Goal: Use online tool/utility: Utilize a website feature to perform a specific function

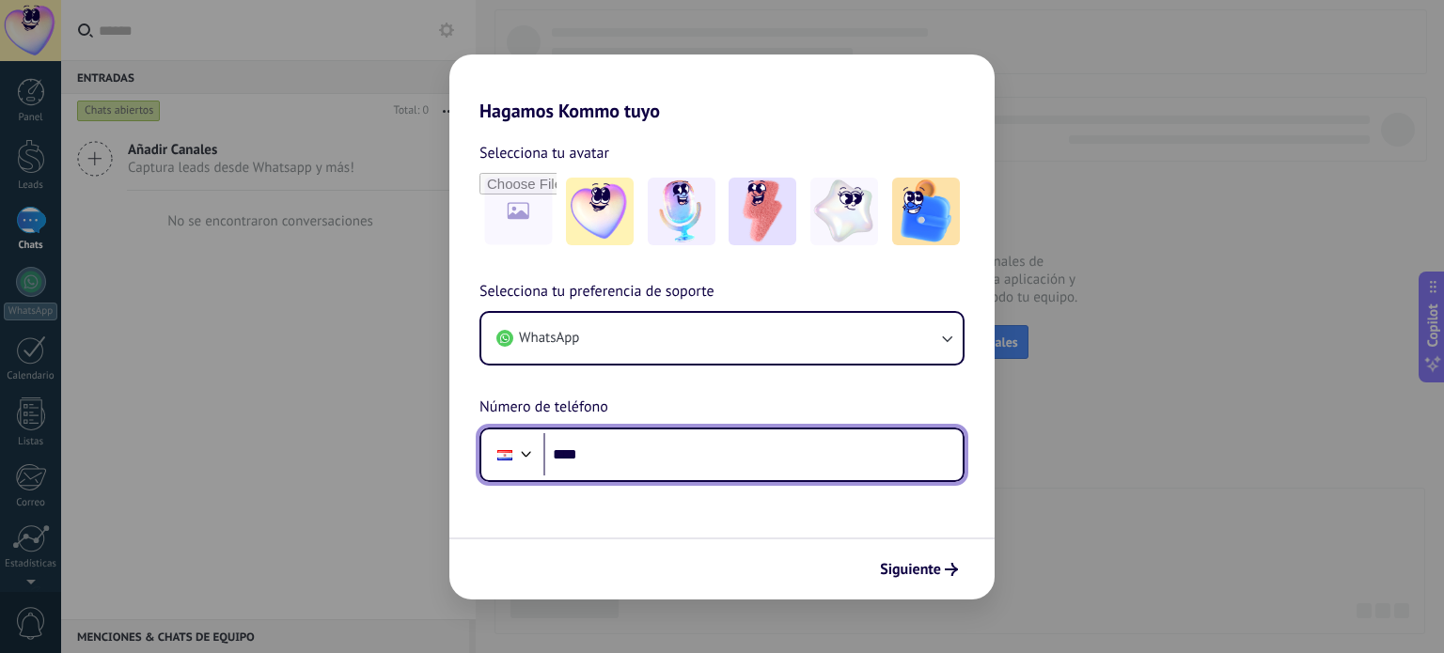
click at [609, 454] on input "****" at bounding box center [752, 454] width 419 height 43
type input "**********"
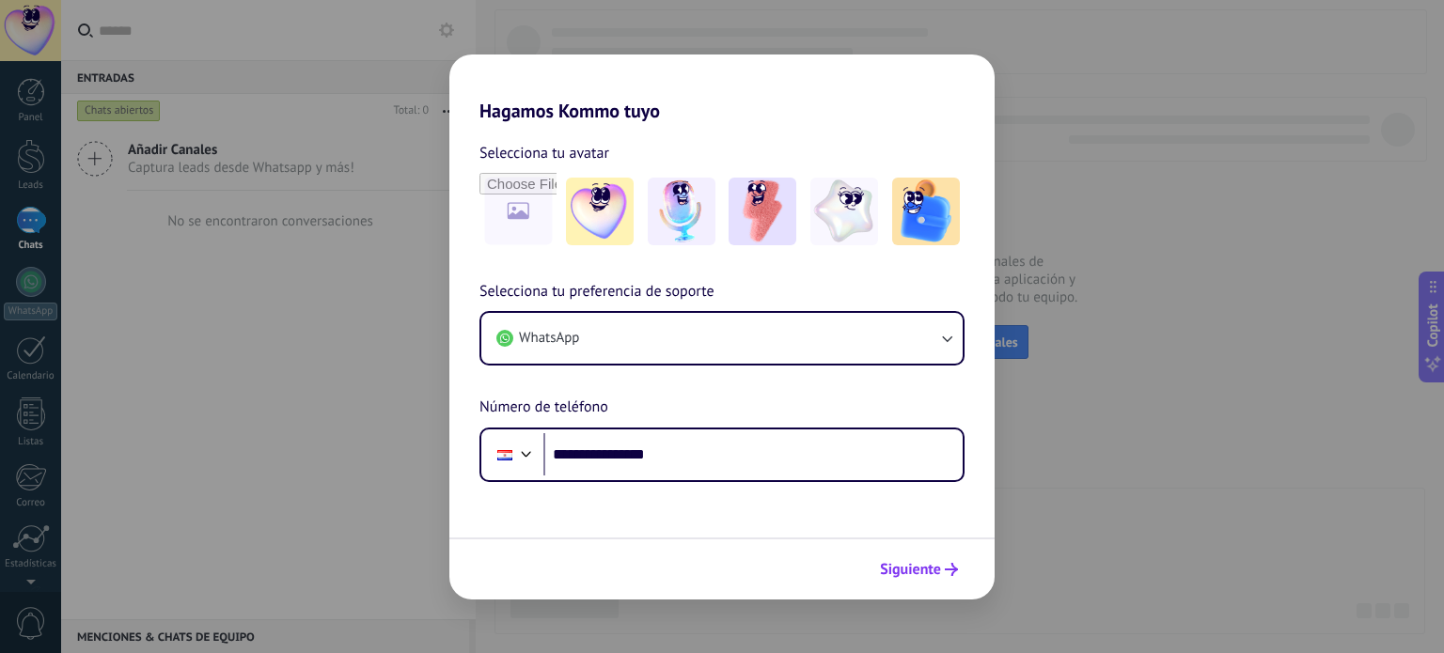
click at [910, 574] on span "Siguiente" at bounding box center [910, 569] width 61 height 13
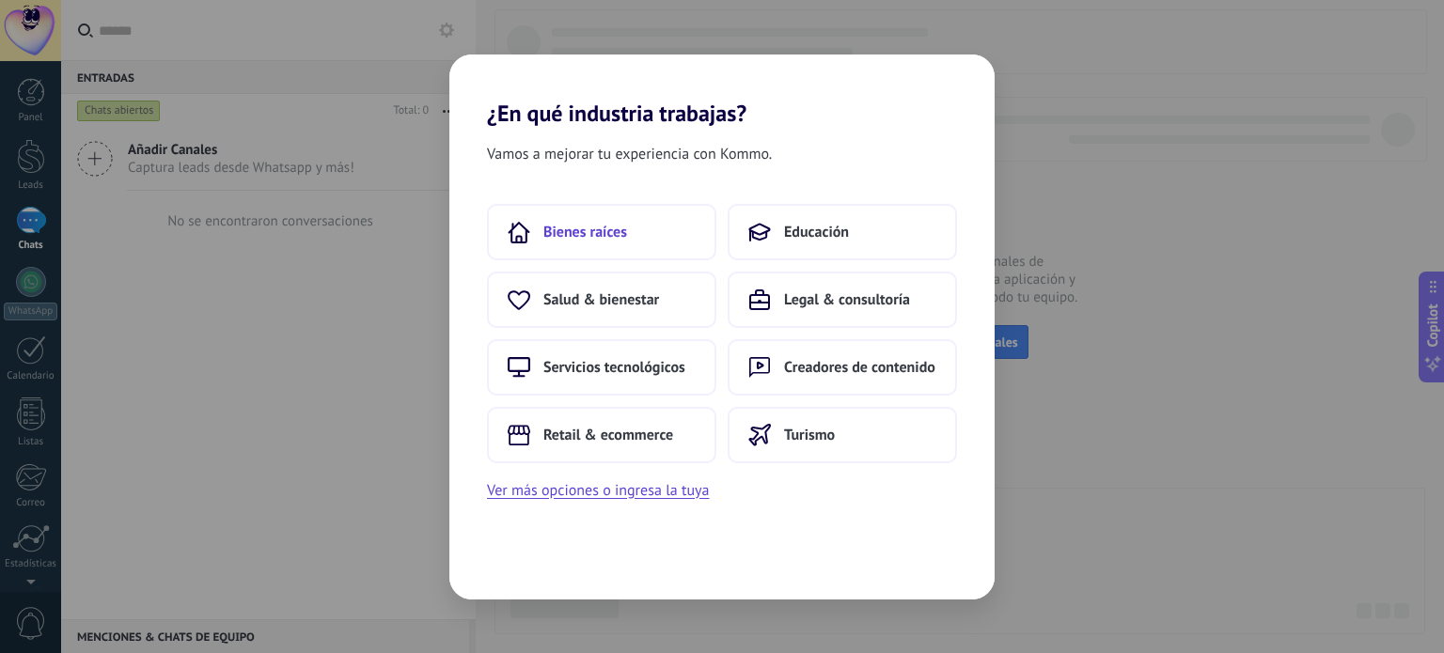
click at [638, 240] on button "Bienes raíces" at bounding box center [601, 232] width 229 height 56
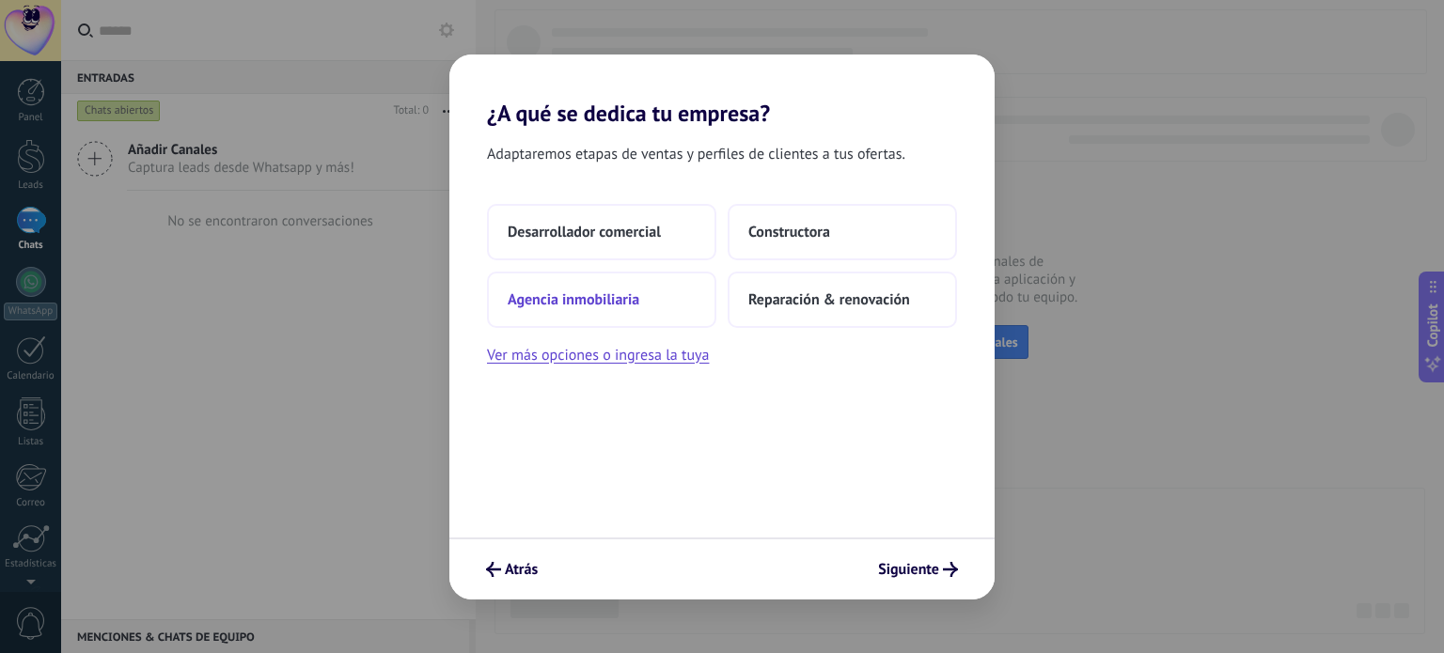
click at [607, 305] on span "Agencia inmobiliaria" at bounding box center [574, 299] width 132 height 19
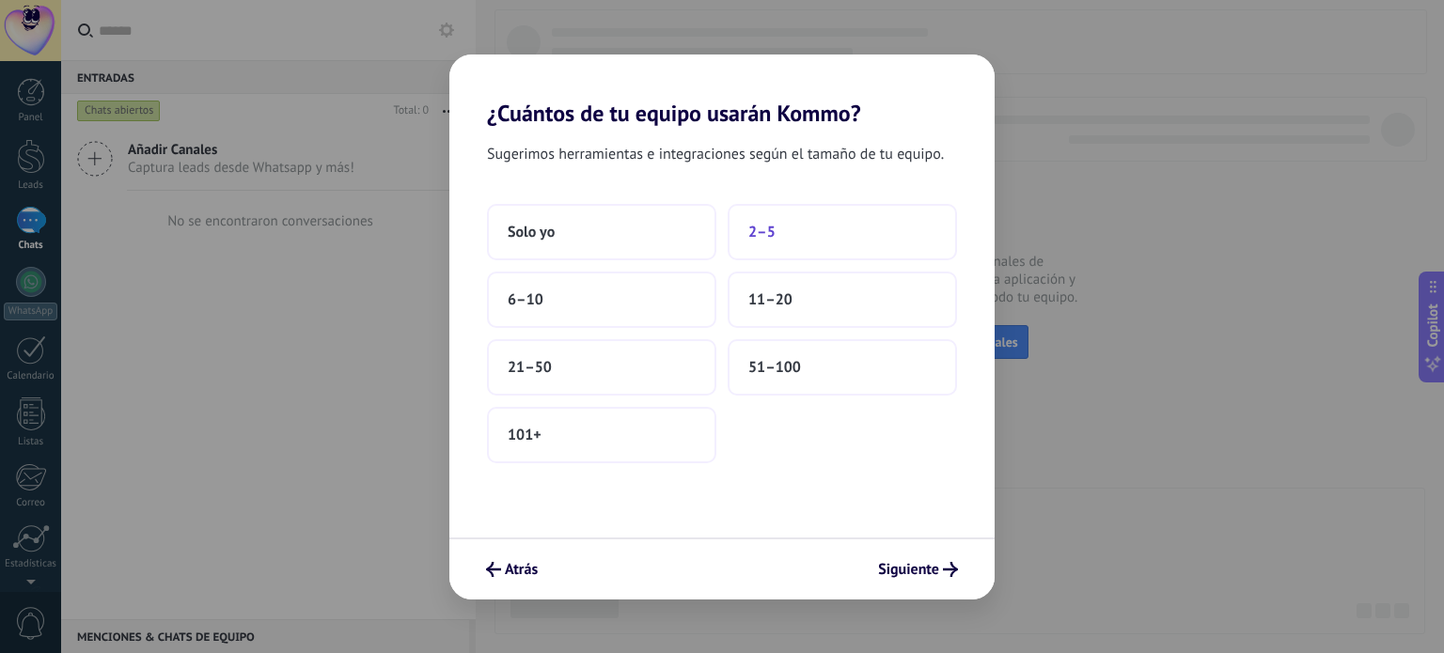
click at [759, 236] on span "2–5" at bounding box center [761, 232] width 27 height 19
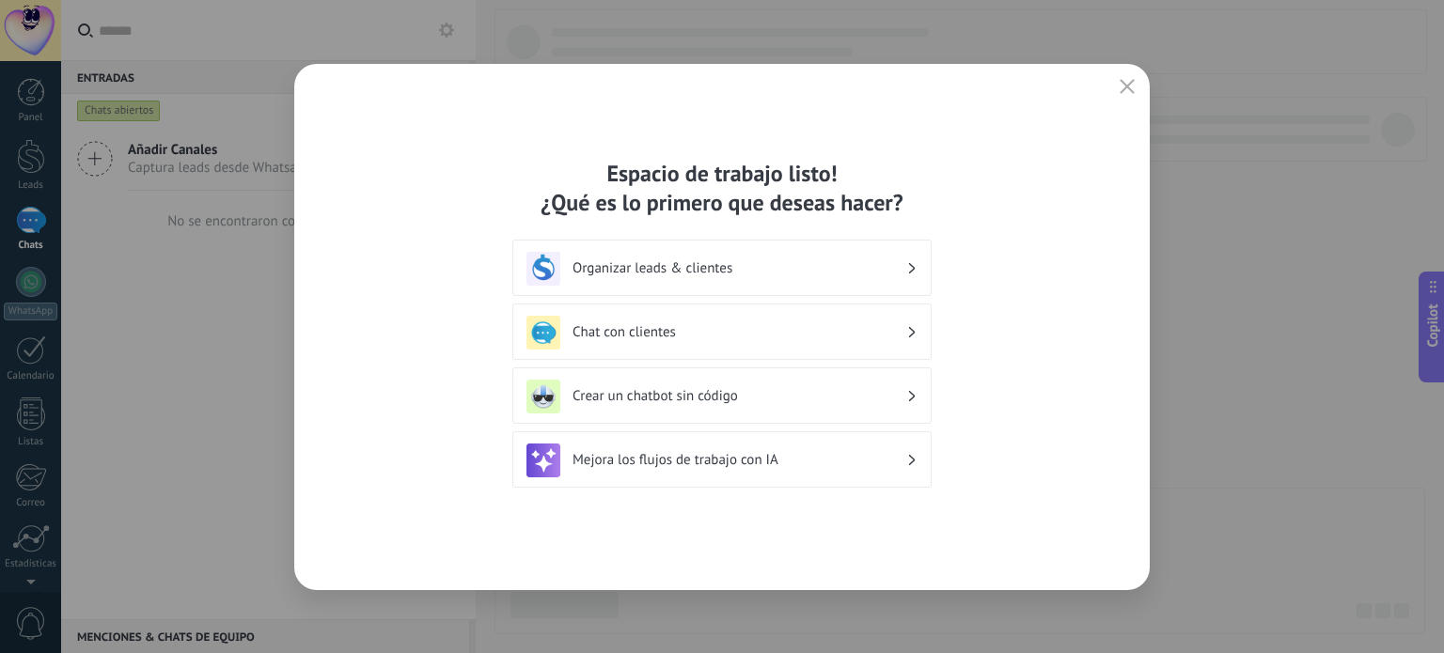
click at [688, 461] on h3 "Mejora los flujos de trabajo con IA" at bounding box center [739, 460] width 334 height 18
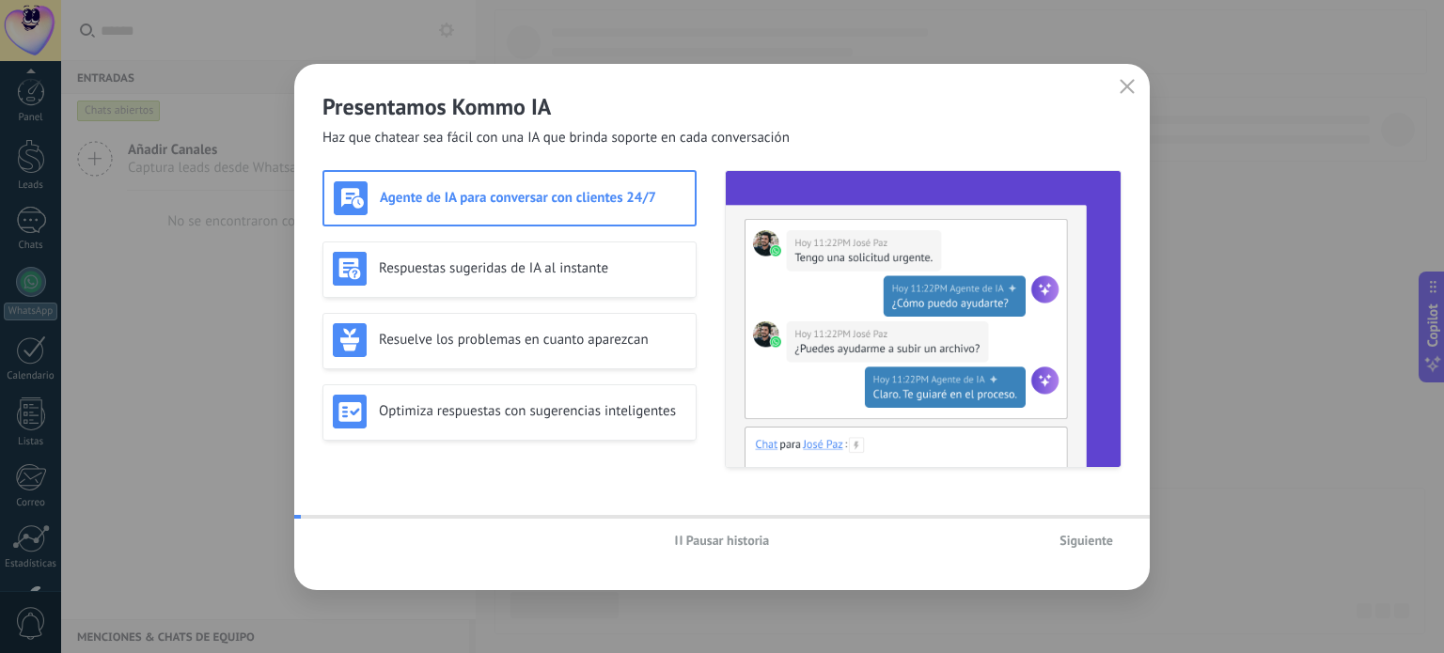
scroll to position [128, 0]
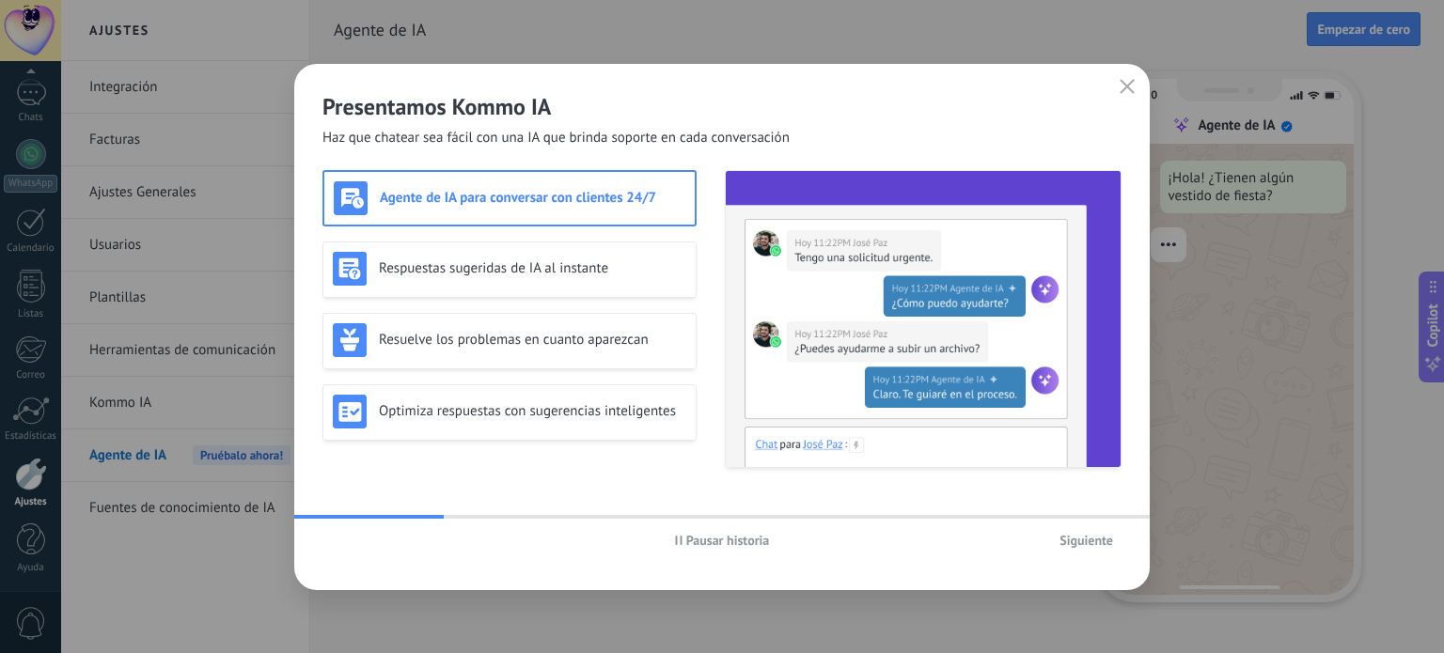
click at [1071, 540] on span "Siguiente" at bounding box center [1086, 540] width 54 height 13
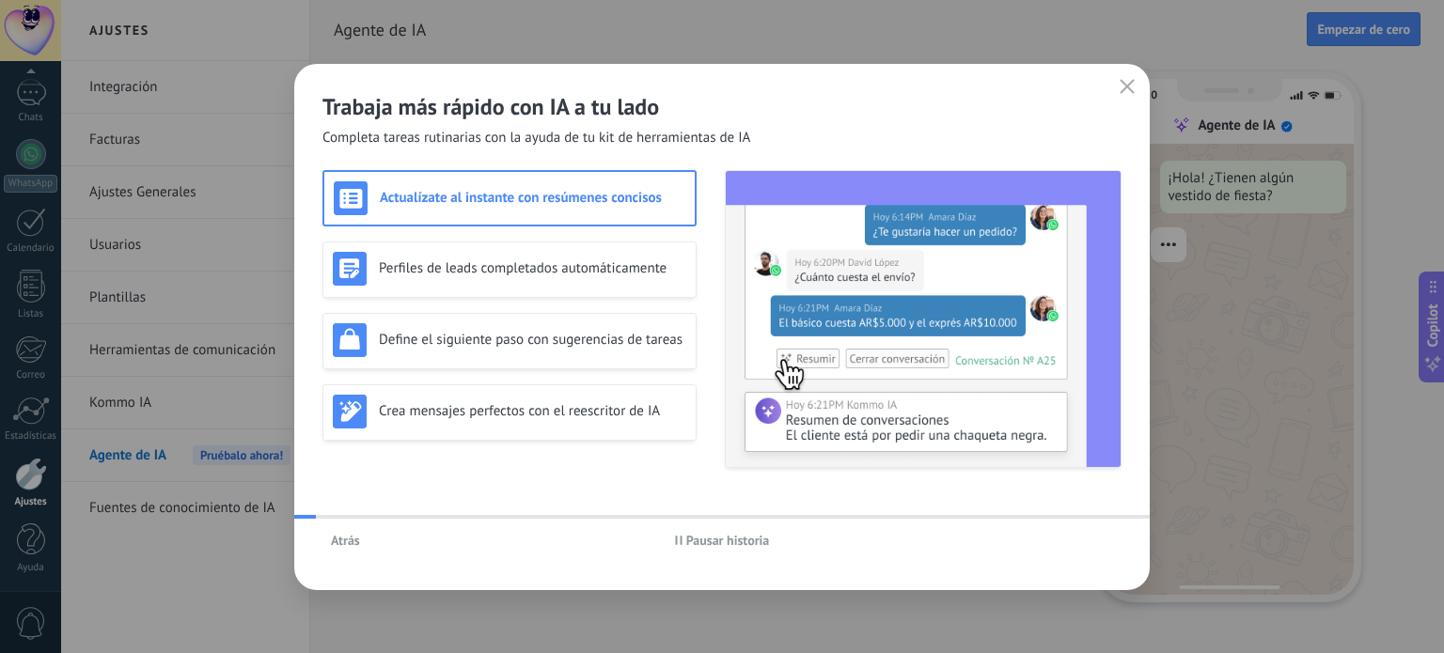
click at [1071, 540] on div "Atrás Pausar historia" at bounding box center [721, 540] width 855 height 43
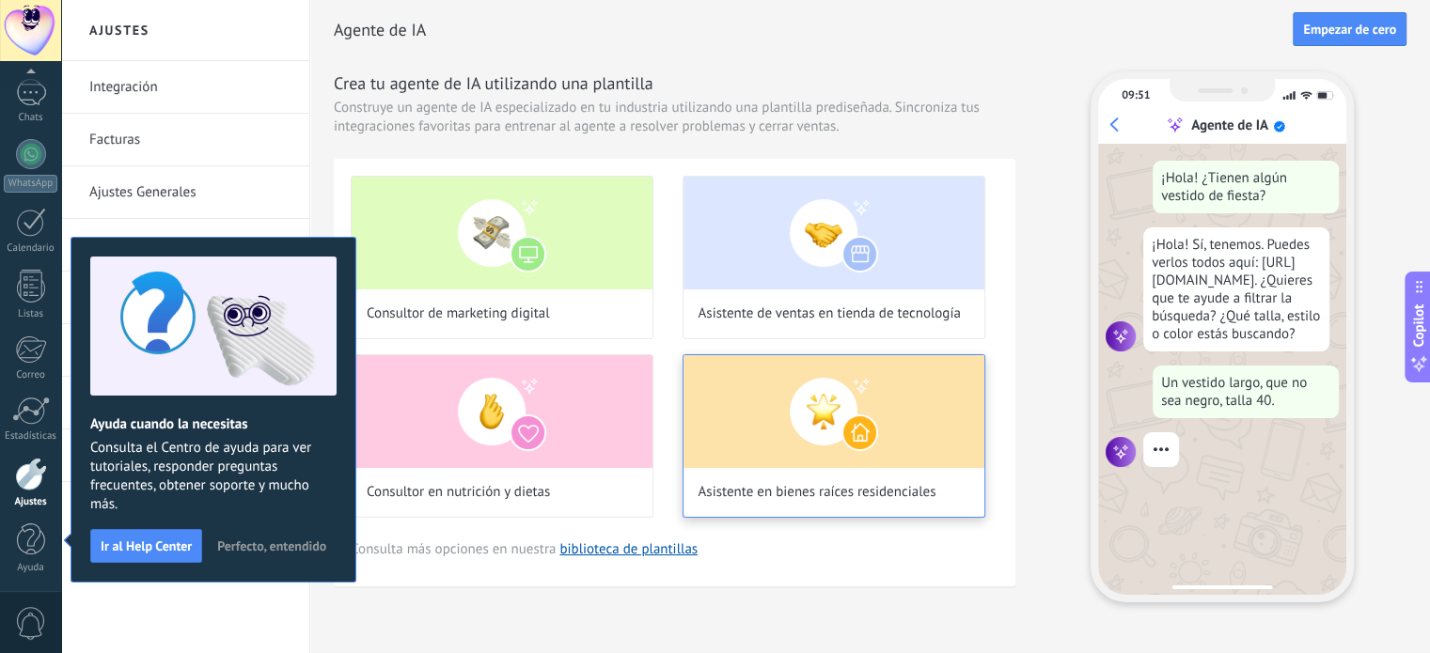
click at [793, 495] on span "Asistente en bienes raíces residenciales" at bounding box center [817, 492] width 238 height 19
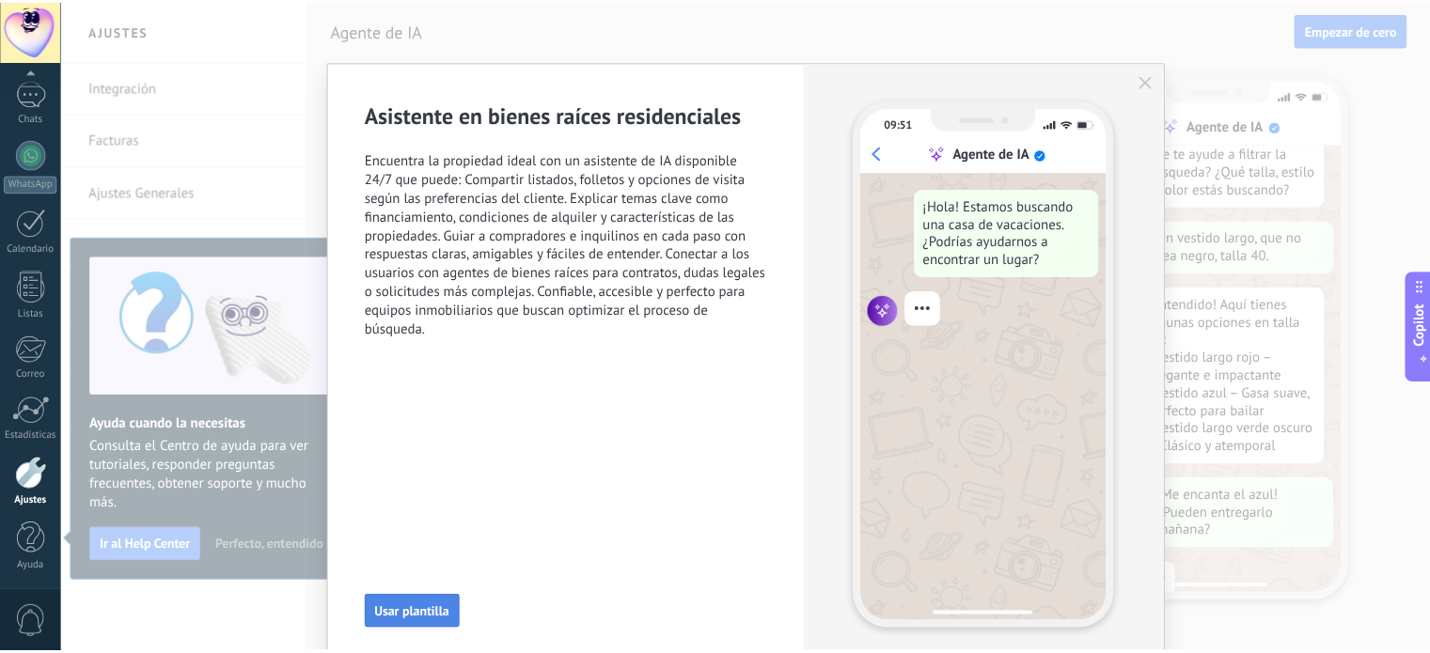
scroll to position [195, 0]
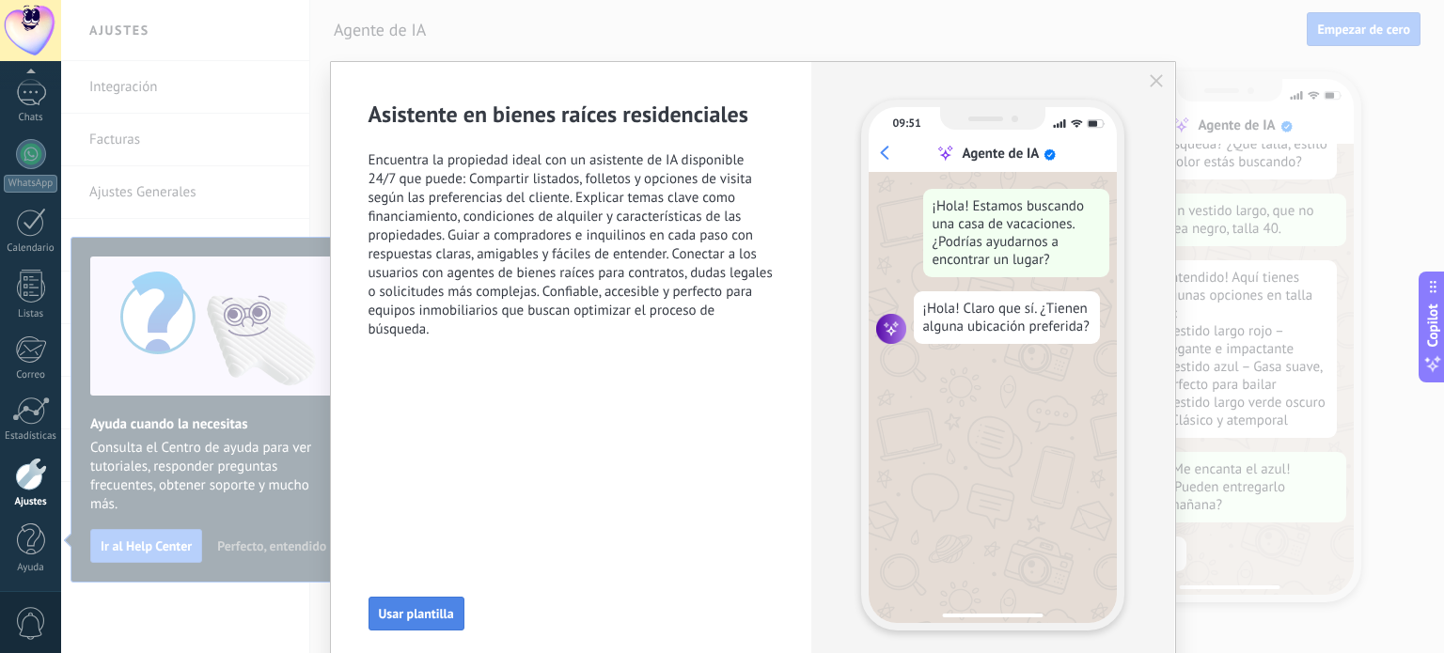
click at [419, 613] on span "Usar plantilla" at bounding box center [416, 613] width 75 height 13
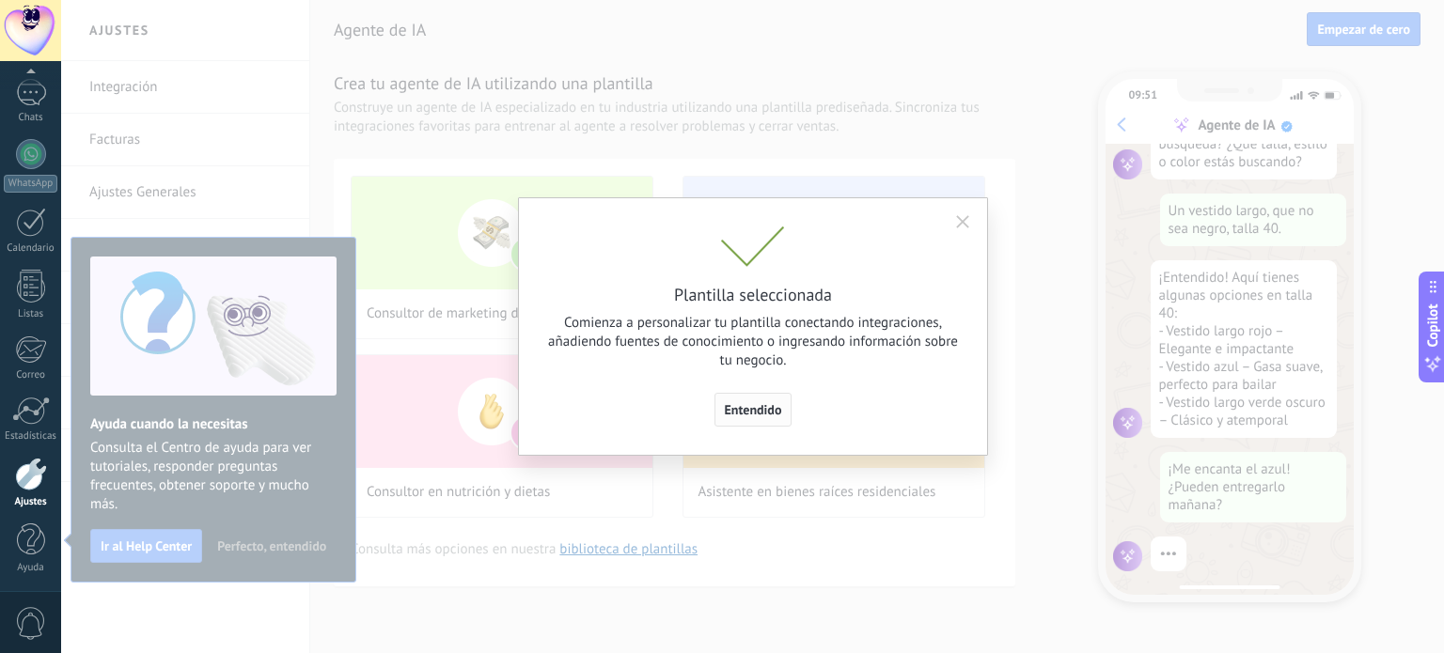
click at [733, 414] on span "Entendido" at bounding box center [753, 409] width 57 height 13
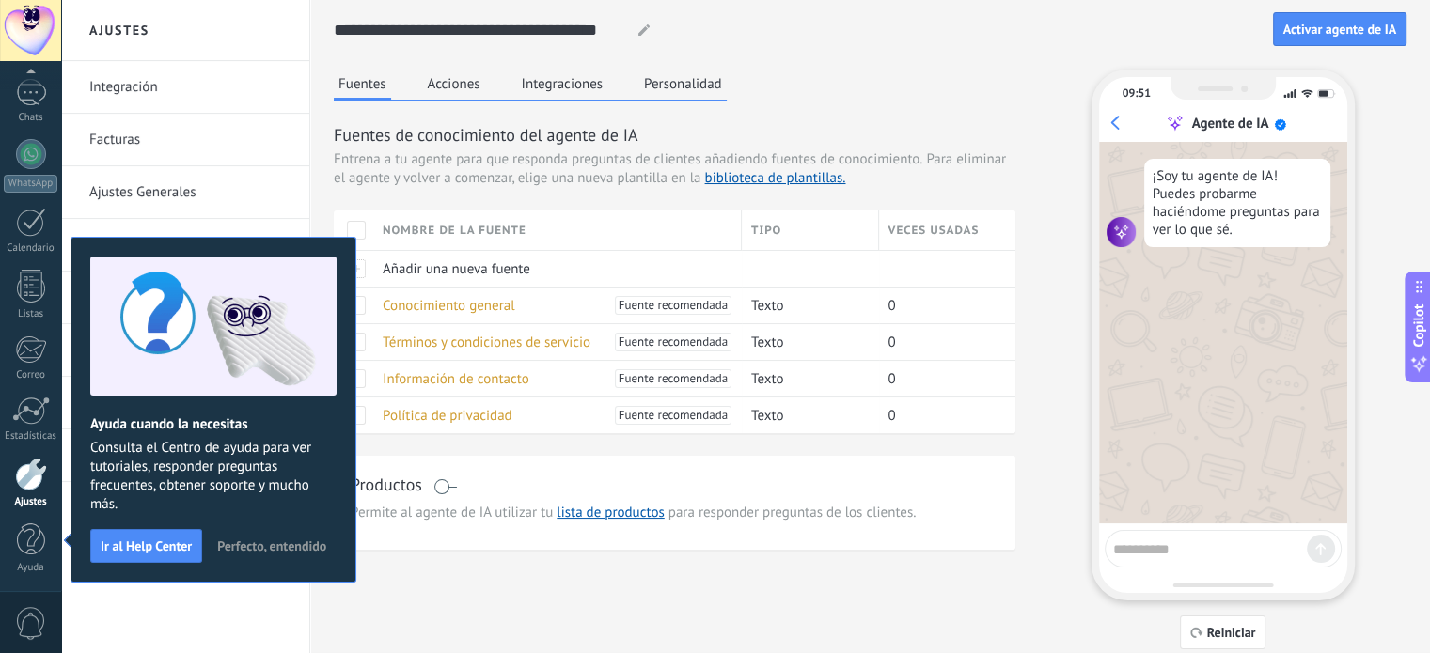
click at [1152, 543] on textarea at bounding box center [1210, 546] width 194 height 23
